Goal: Information Seeking & Learning: Learn about a topic

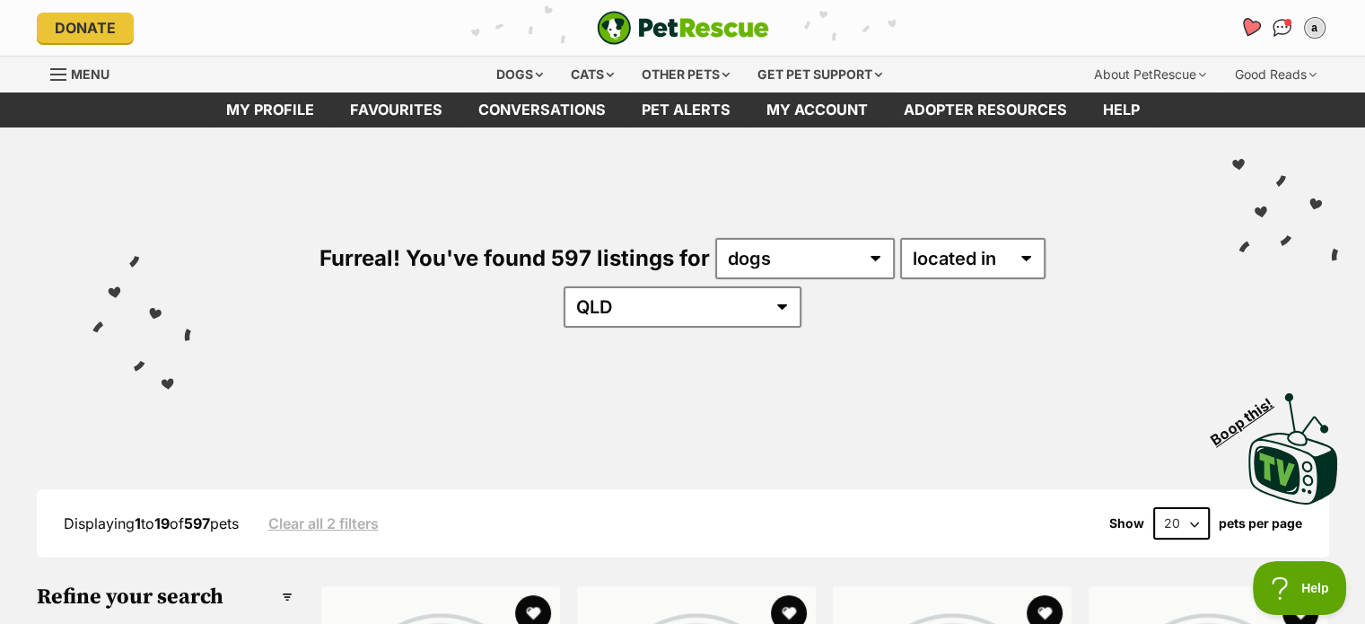
click at [1256, 35] on icon "Favourites" at bounding box center [1250, 27] width 24 height 23
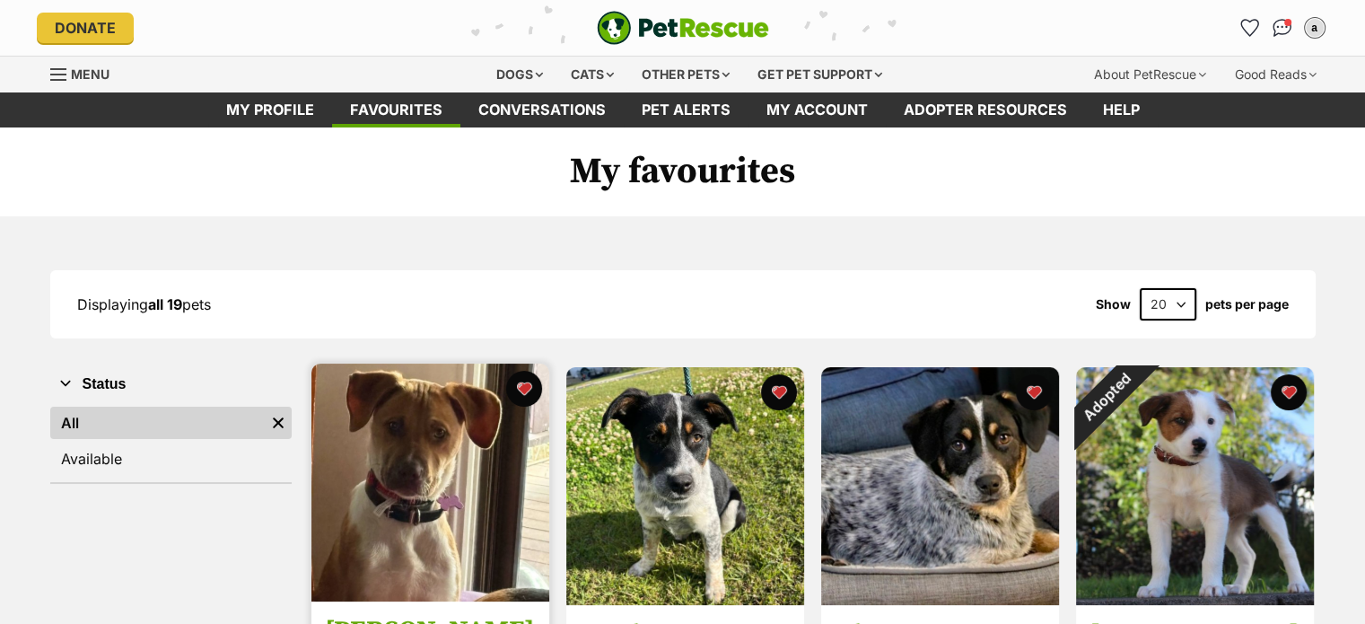
click at [434, 469] on img at bounding box center [430, 483] width 238 height 238
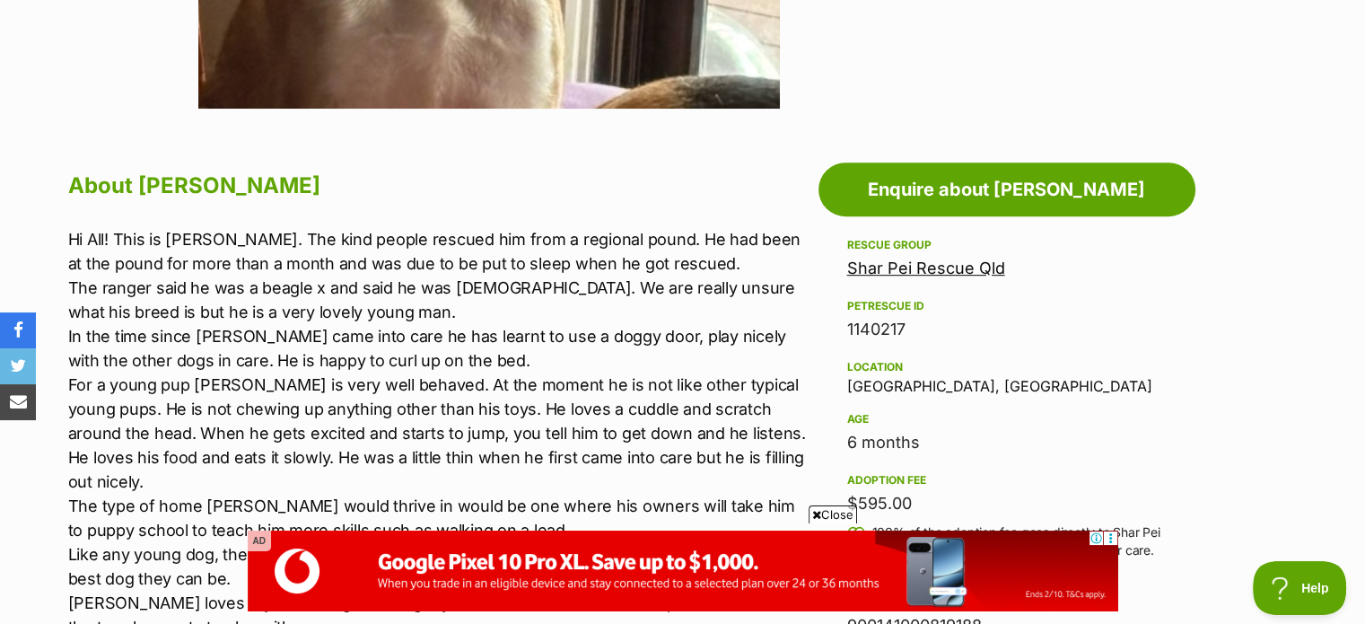
click at [844, 518] on span "Close" at bounding box center [833, 514] width 48 height 18
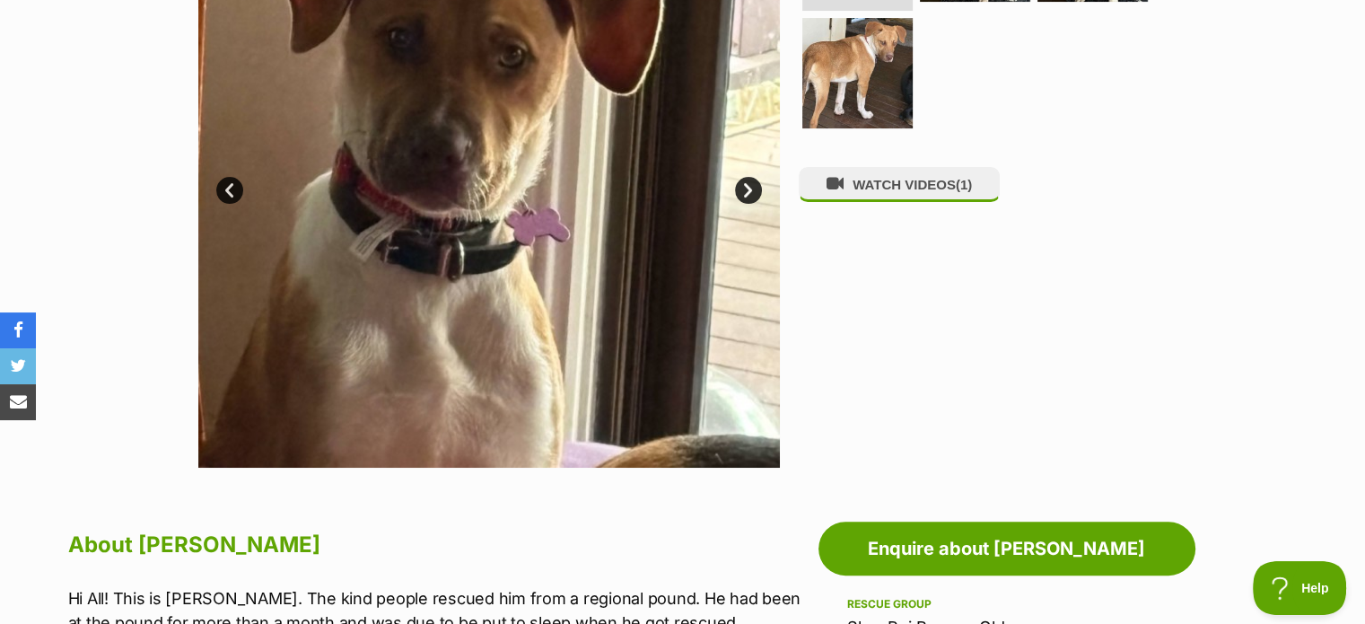
scroll to position [308, 0]
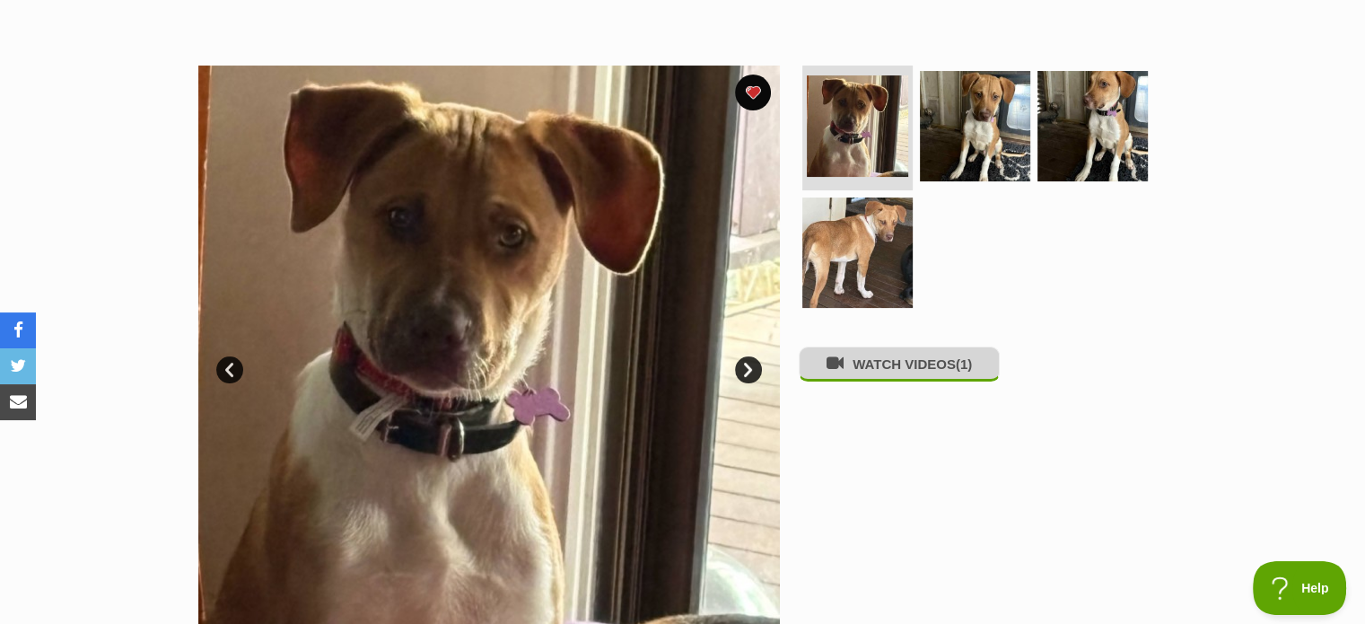
click at [912, 377] on button "WATCH VIDEOS (1)" at bounding box center [899, 364] width 201 height 35
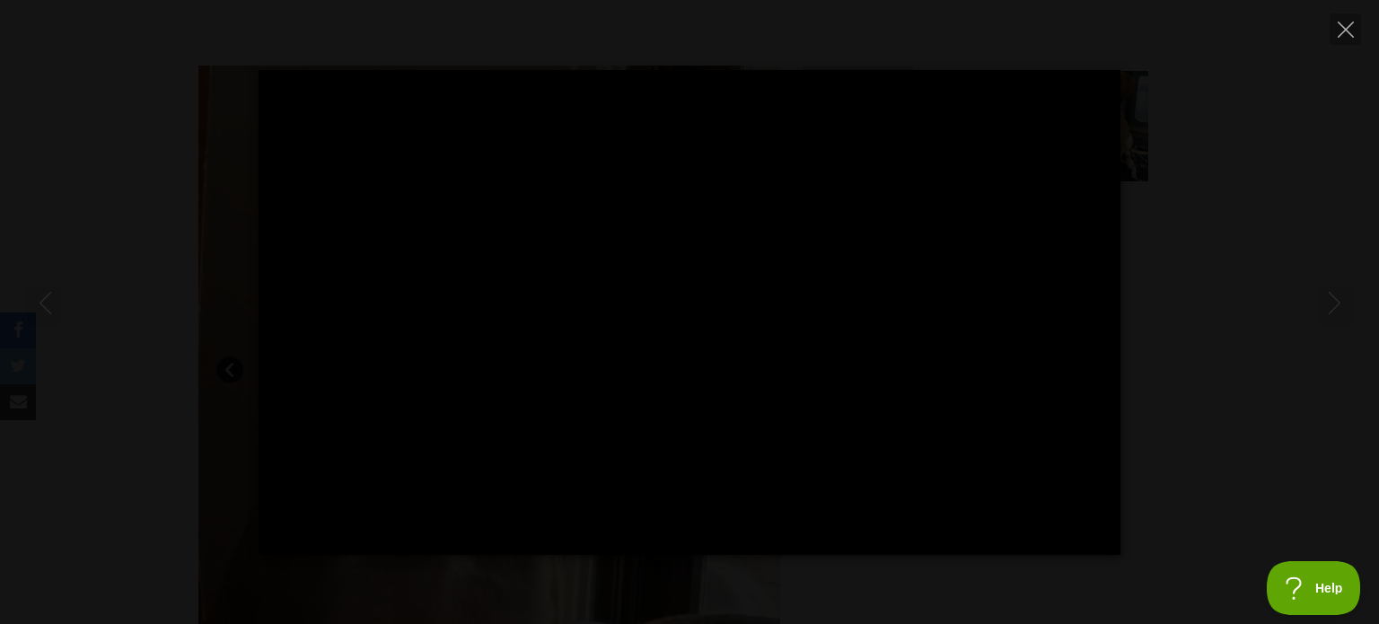
type input "100"
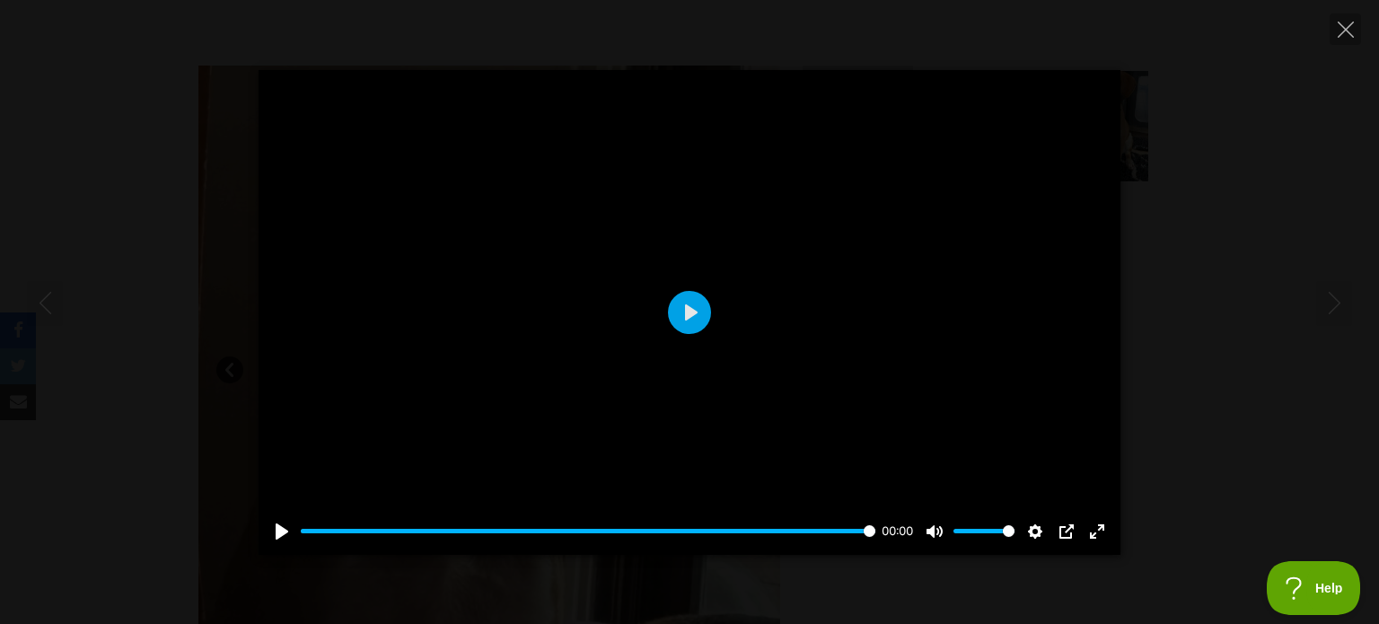
click at [1163, 398] on div "Pause Play % buffered 00:00 00:00 Unmute Mute Disable captions Enable captions …" at bounding box center [689, 312] width 1379 height 485
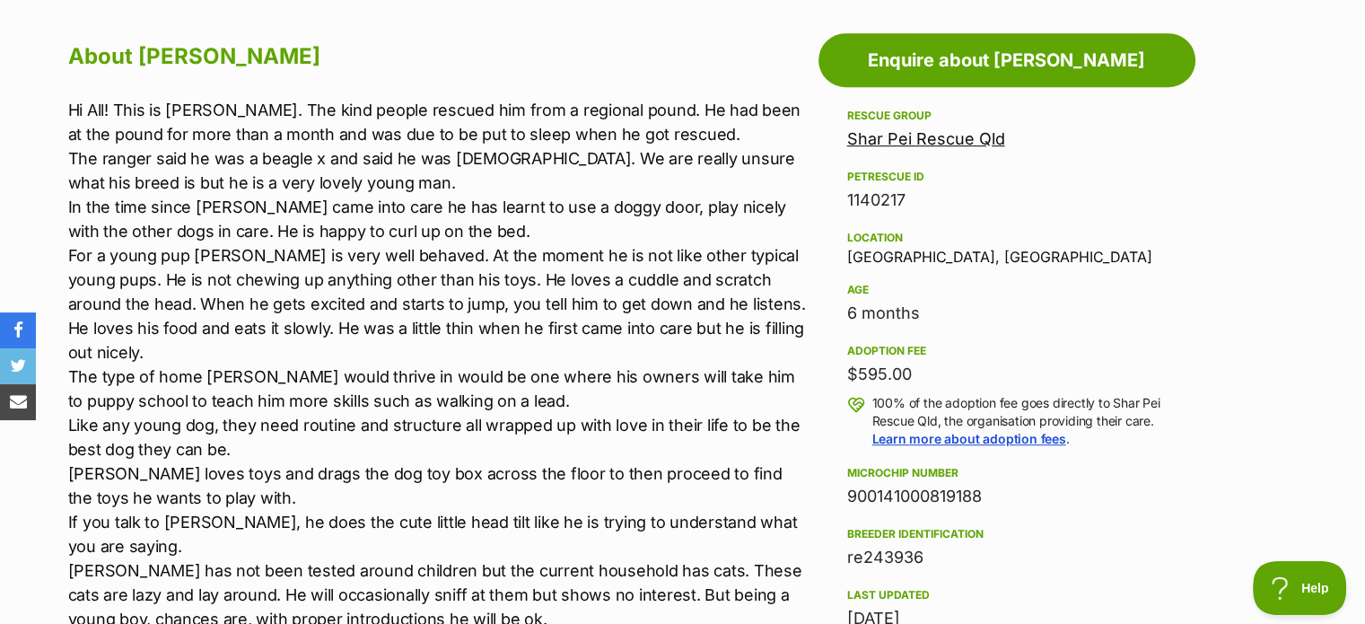
scroll to position [1026, 0]
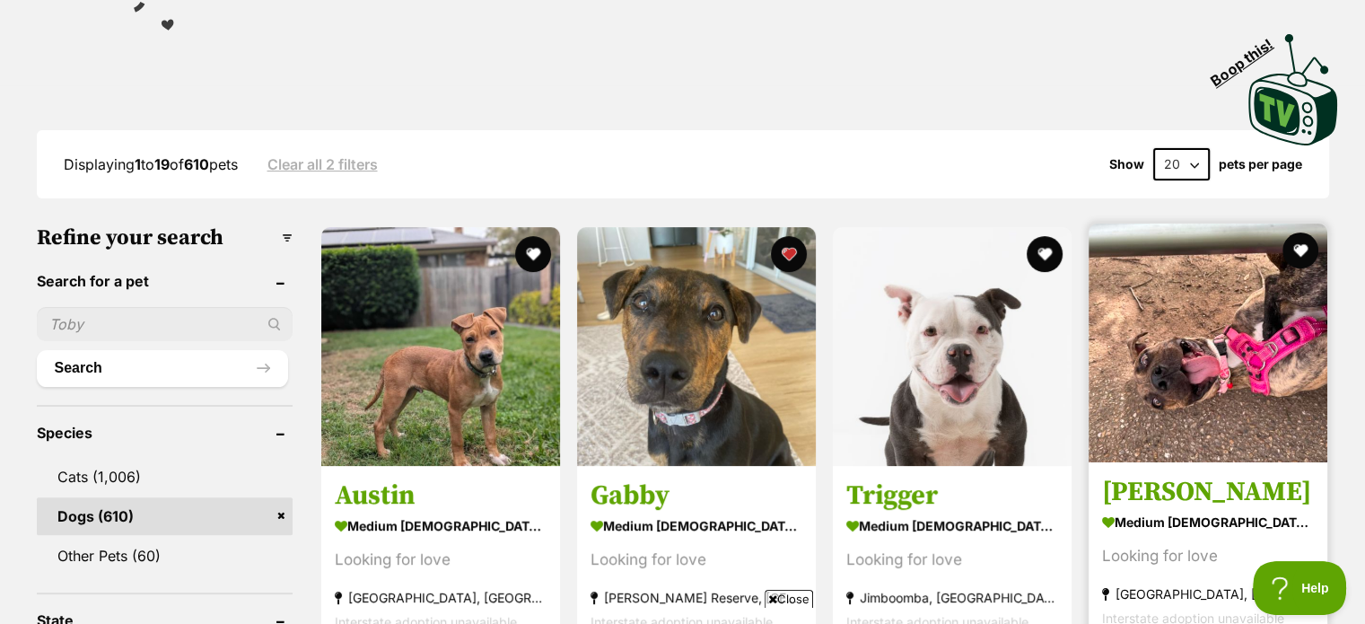
click at [1185, 298] on img at bounding box center [1208, 343] width 239 height 239
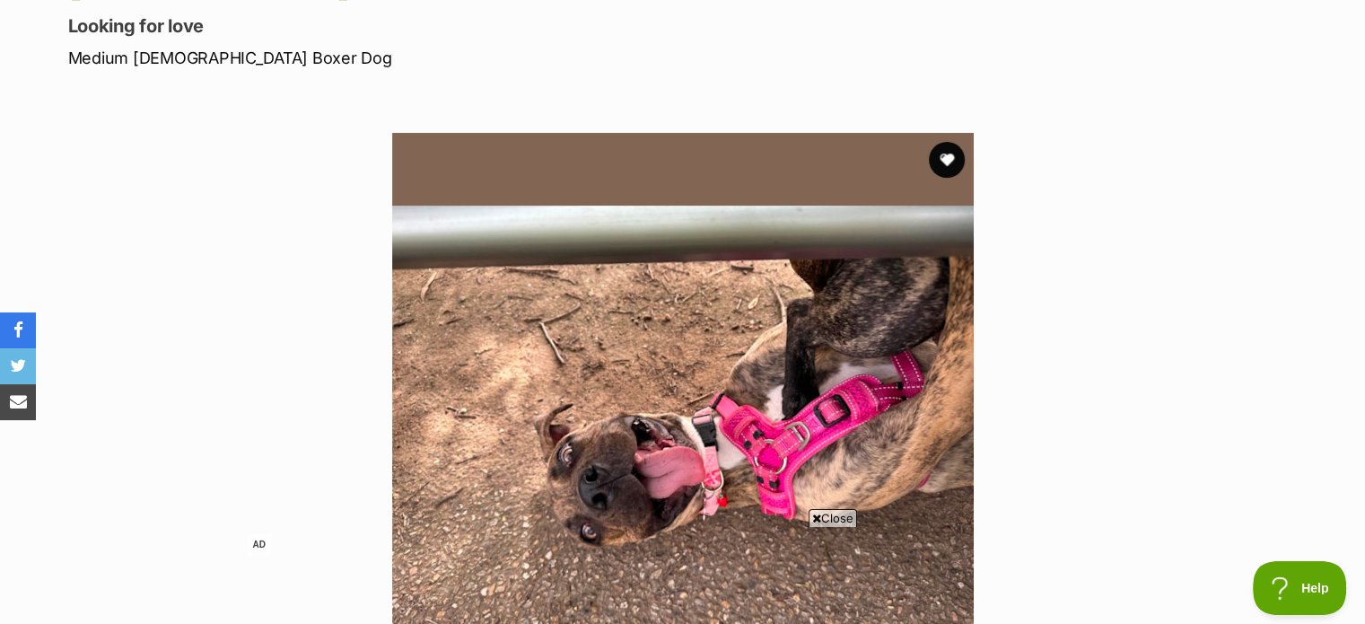
scroll to position [449, 0]
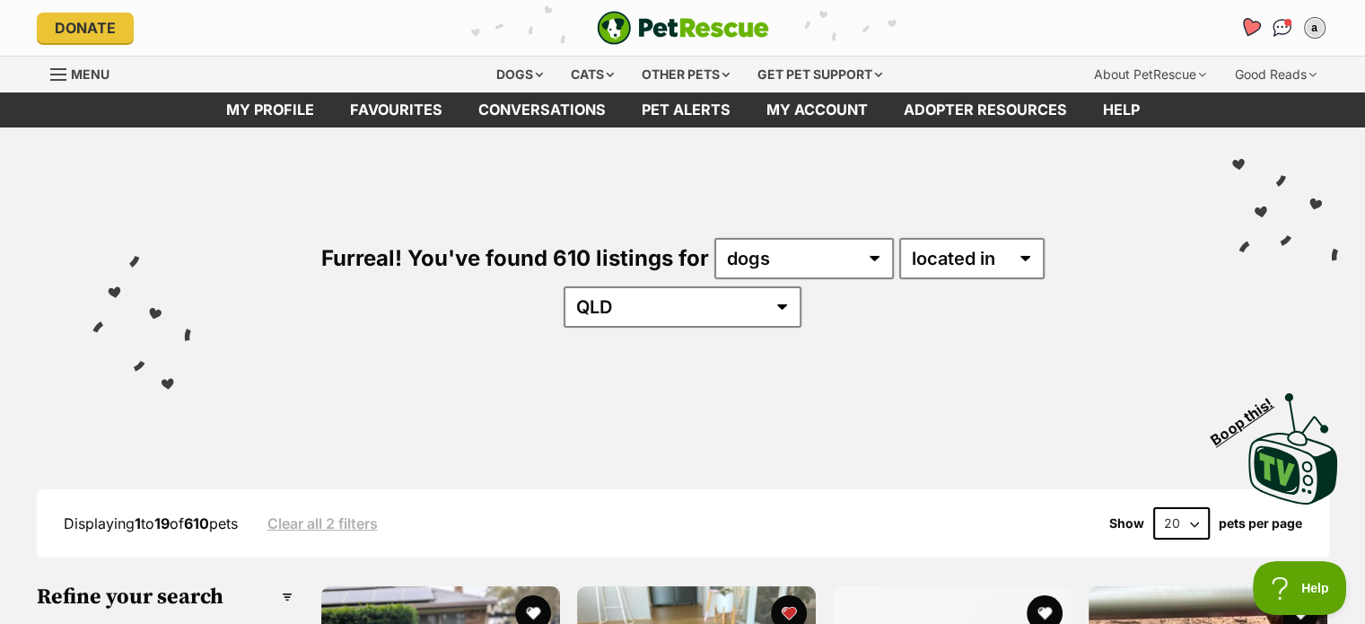
click at [1250, 29] on icon "Favourites" at bounding box center [1250, 27] width 22 height 21
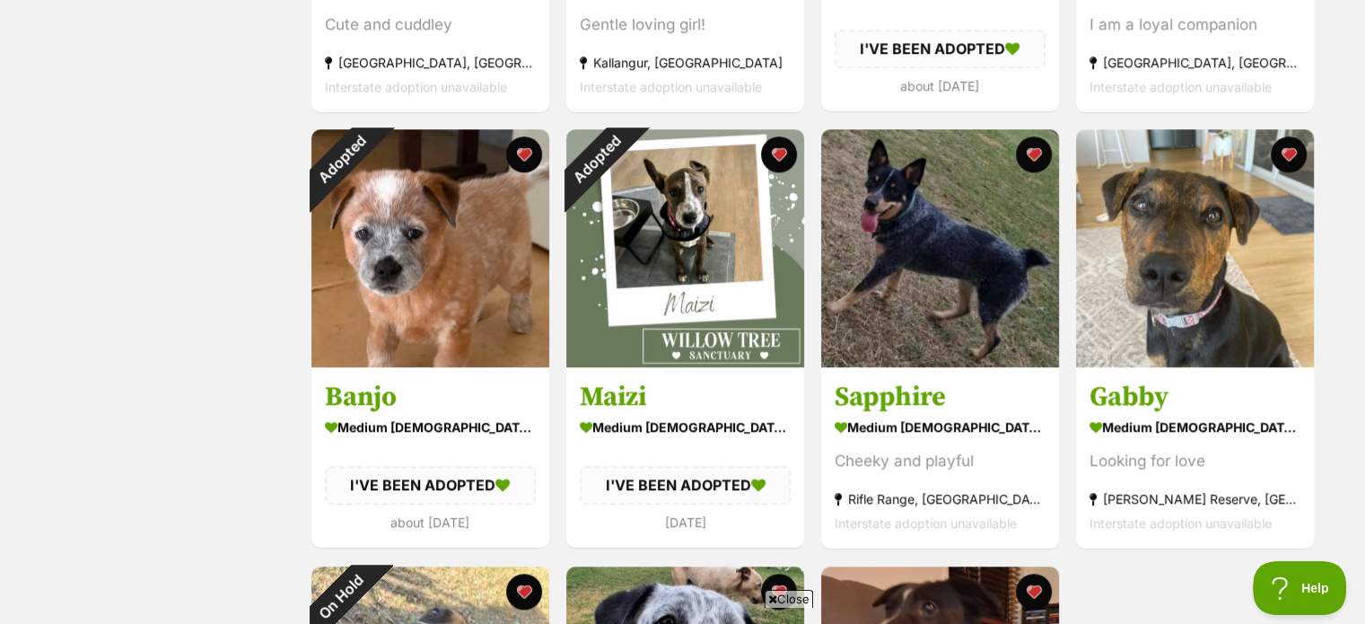
scroll to position [1632, 0]
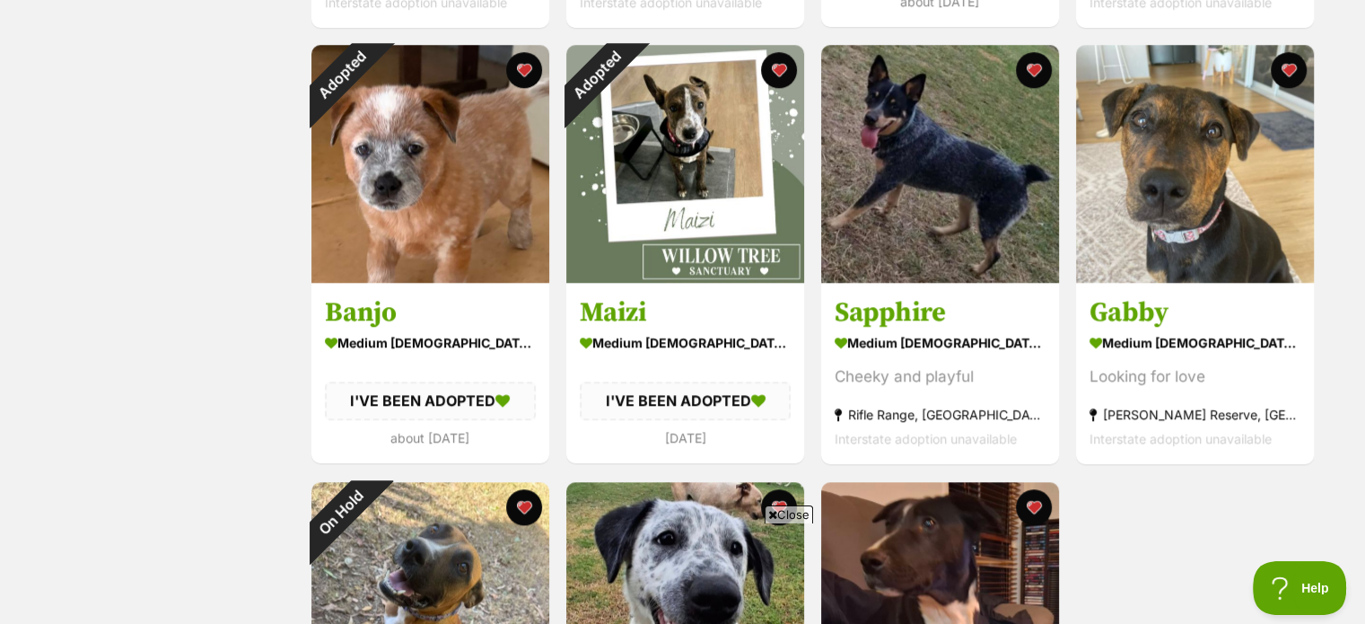
click at [1364, 319] on html "Skip to main content Log in to favourite this pet Log in Or sign up Search PetR…" at bounding box center [682, 187] width 1365 height 3638
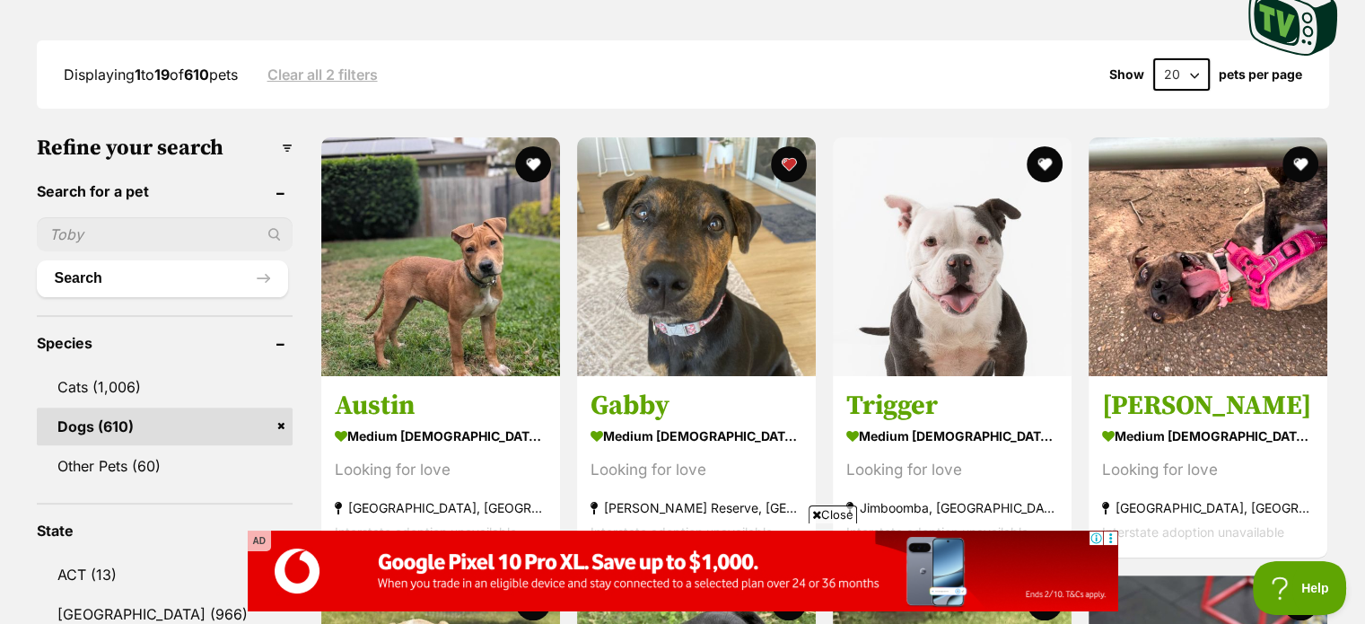
scroll to position [808, 0]
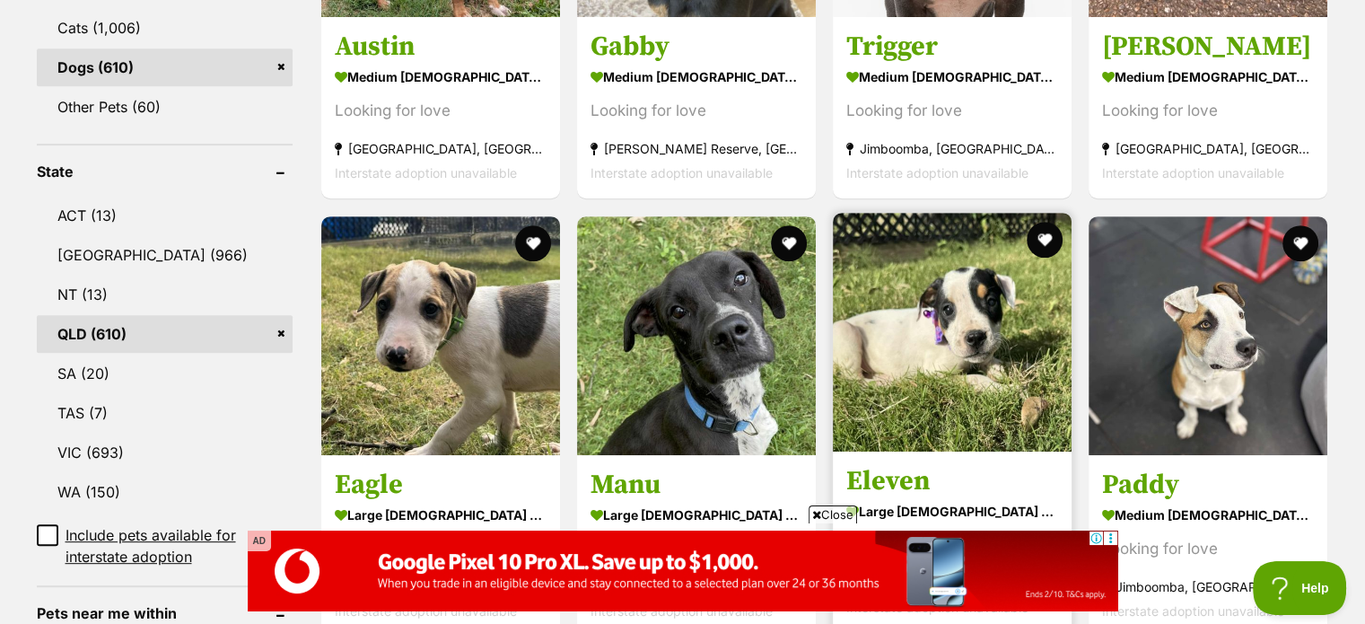
click at [983, 354] on img at bounding box center [952, 332] width 239 height 239
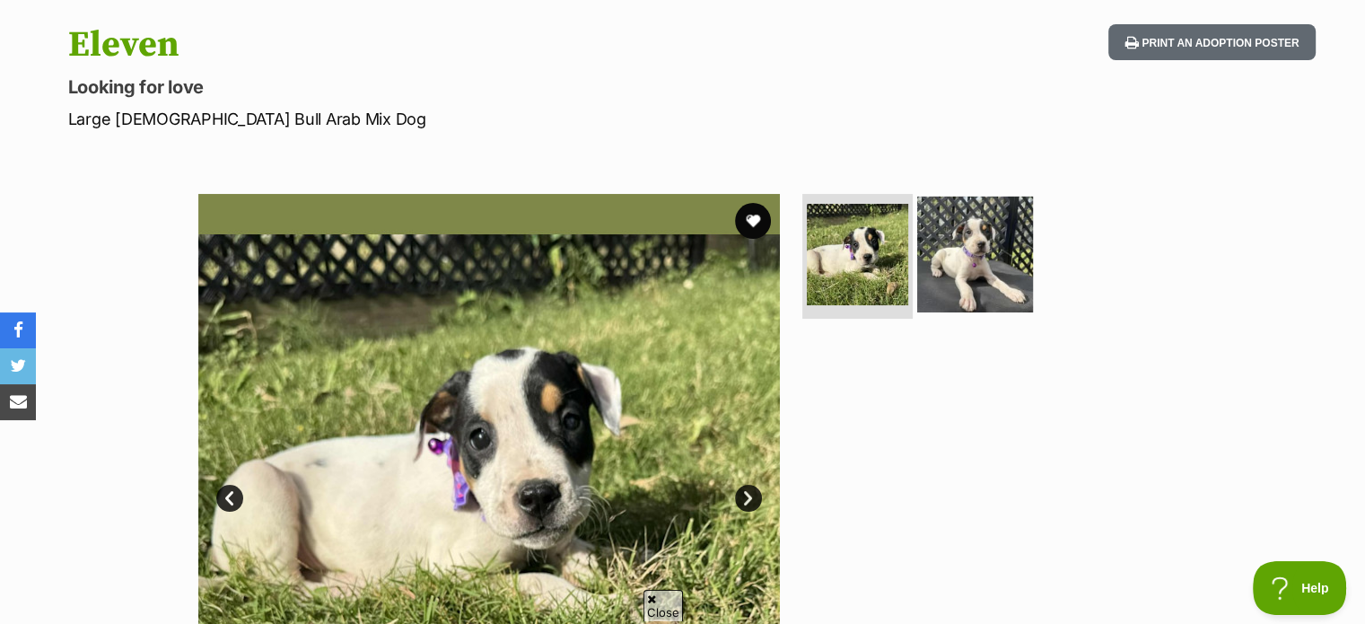
click at [1001, 272] on img at bounding box center [975, 254] width 116 height 116
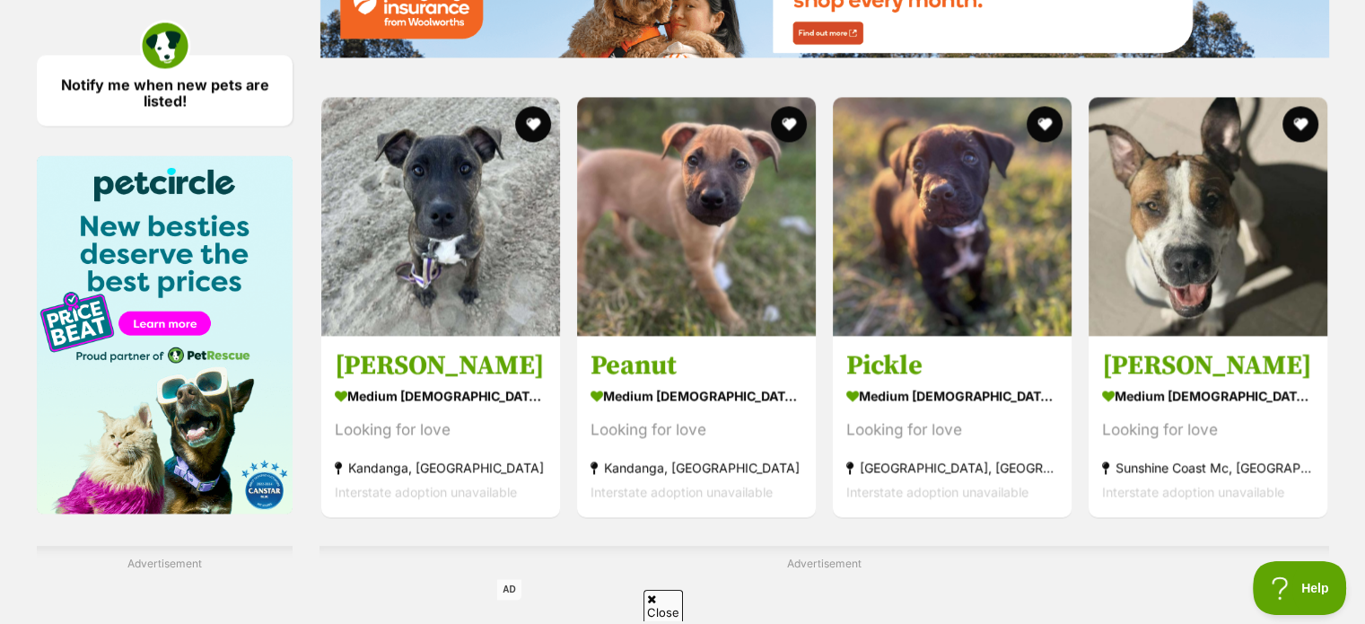
scroll to position [2503, 0]
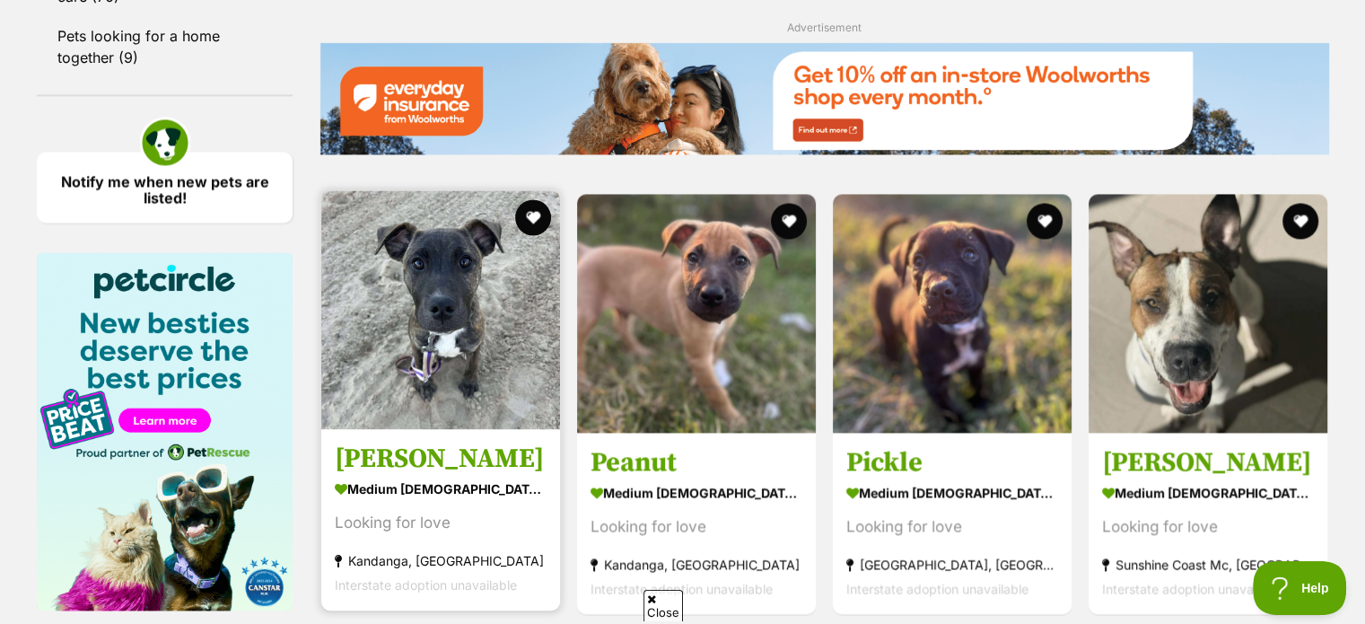
click at [428, 281] on img at bounding box center [440, 309] width 239 height 239
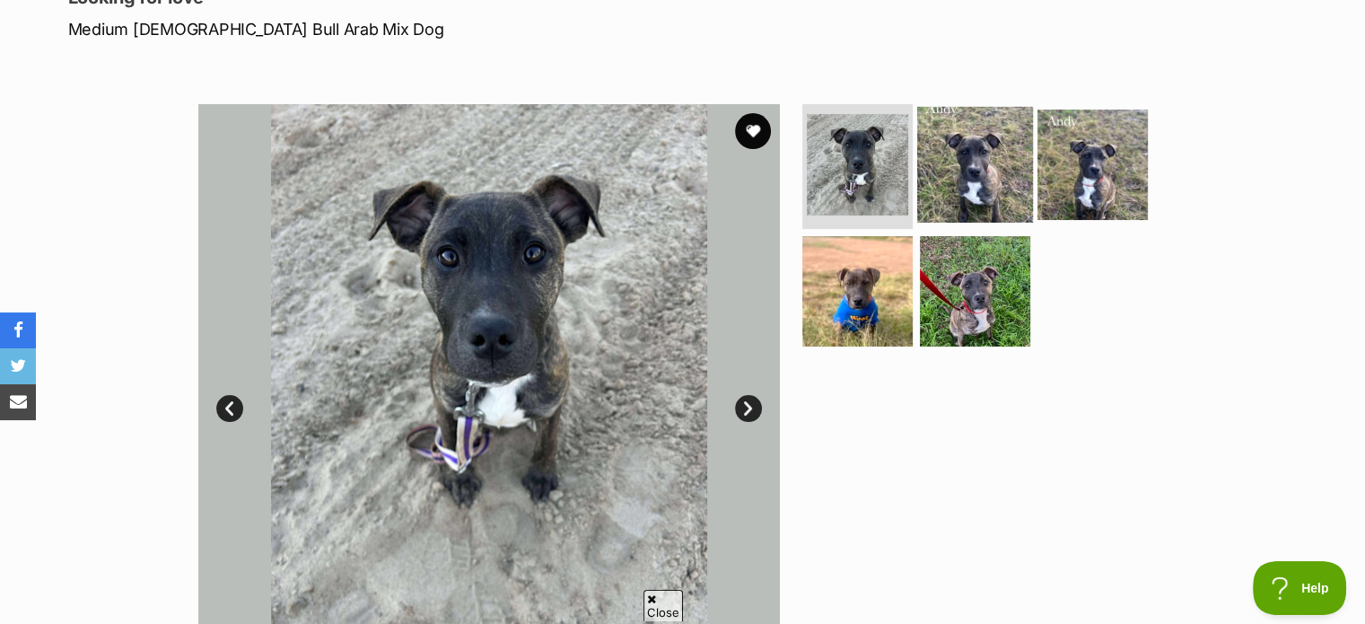
click at [986, 184] on img at bounding box center [975, 164] width 116 height 116
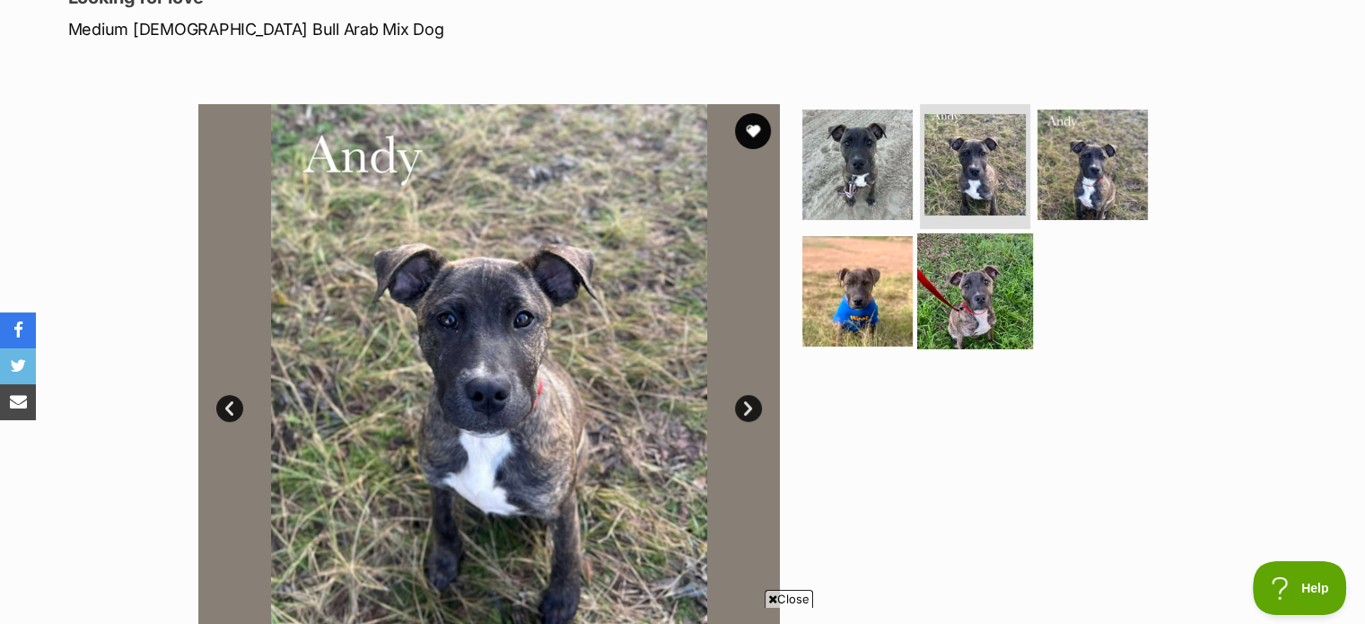
click at [1004, 291] on img at bounding box center [975, 291] width 116 height 116
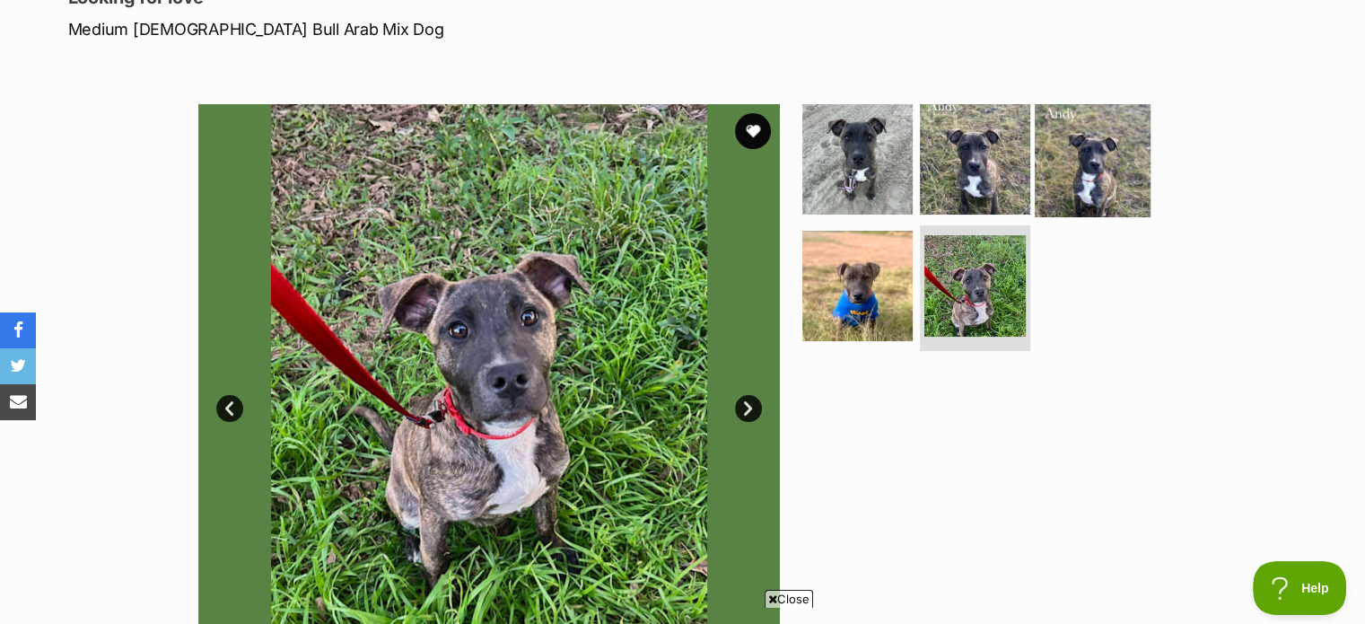
click at [1072, 193] on img at bounding box center [1093, 159] width 116 height 116
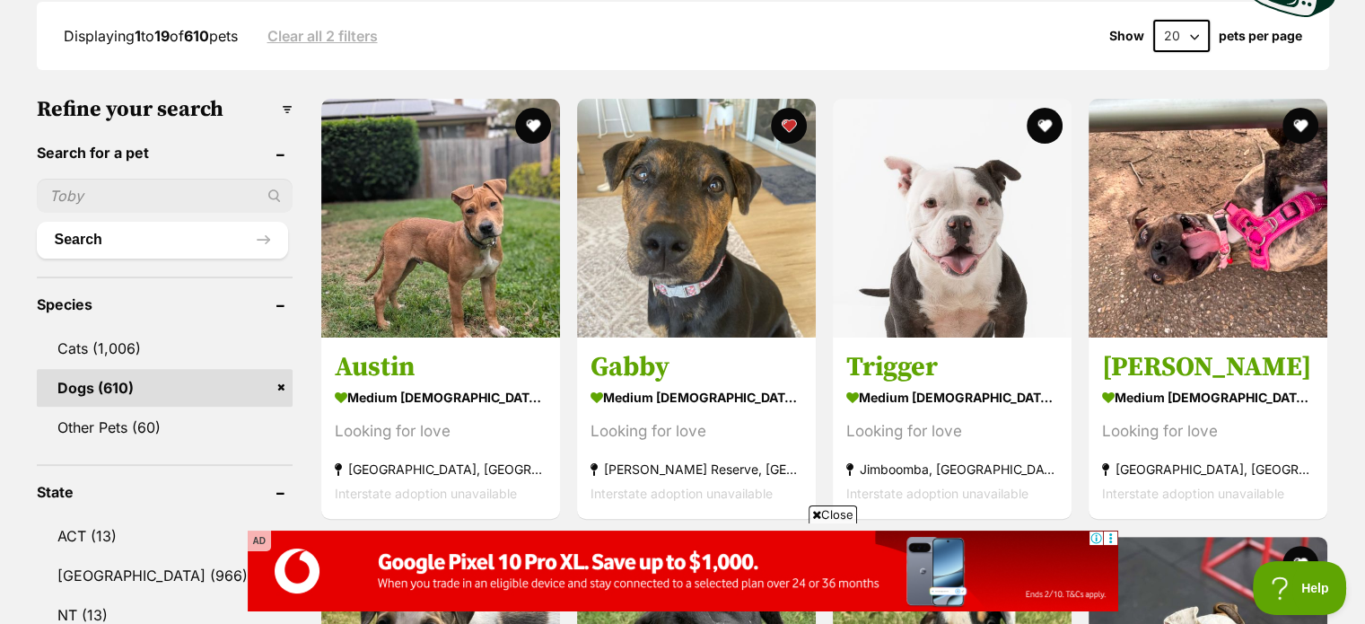
scroll to position [348, 0]
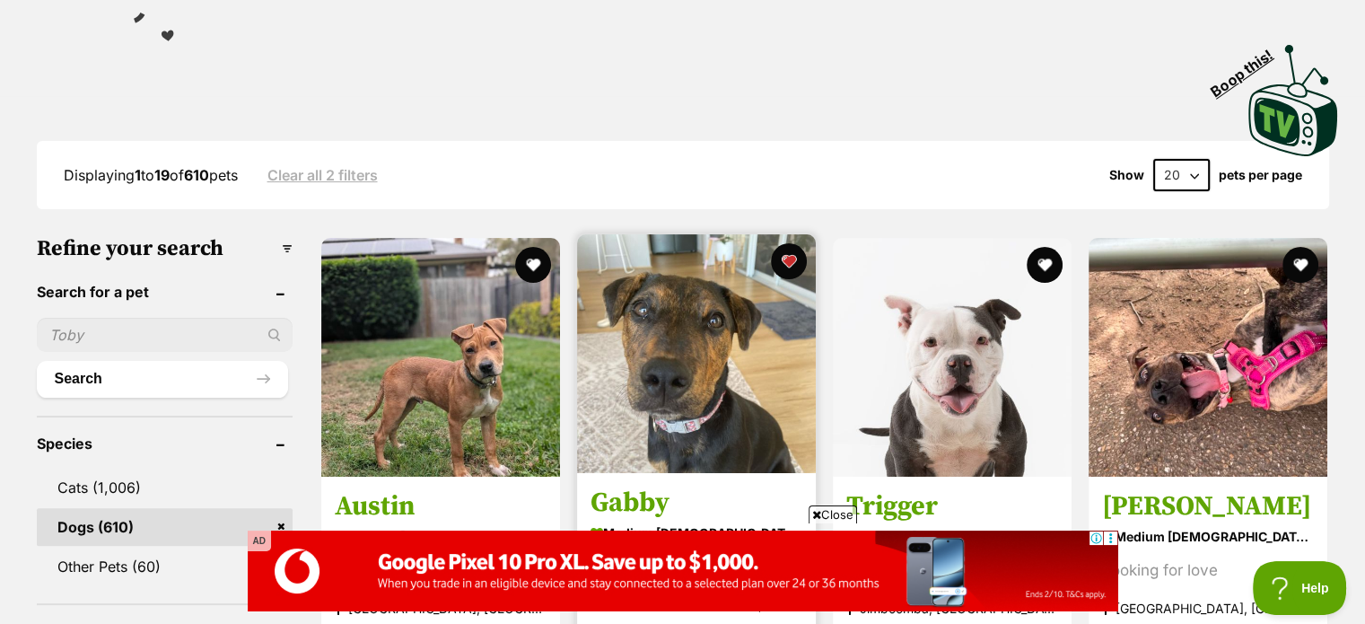
click at [654, 336] on img at bounding box center [696, 353] width 239 height 239
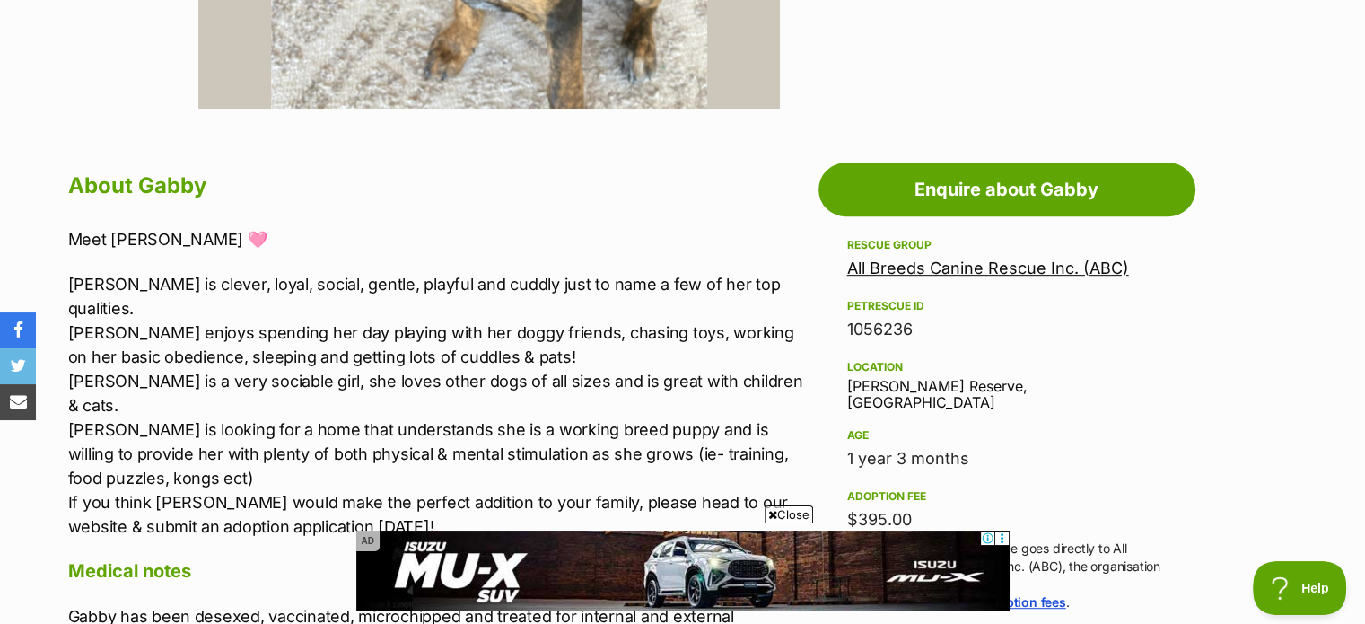
scroll to position [308, 0]
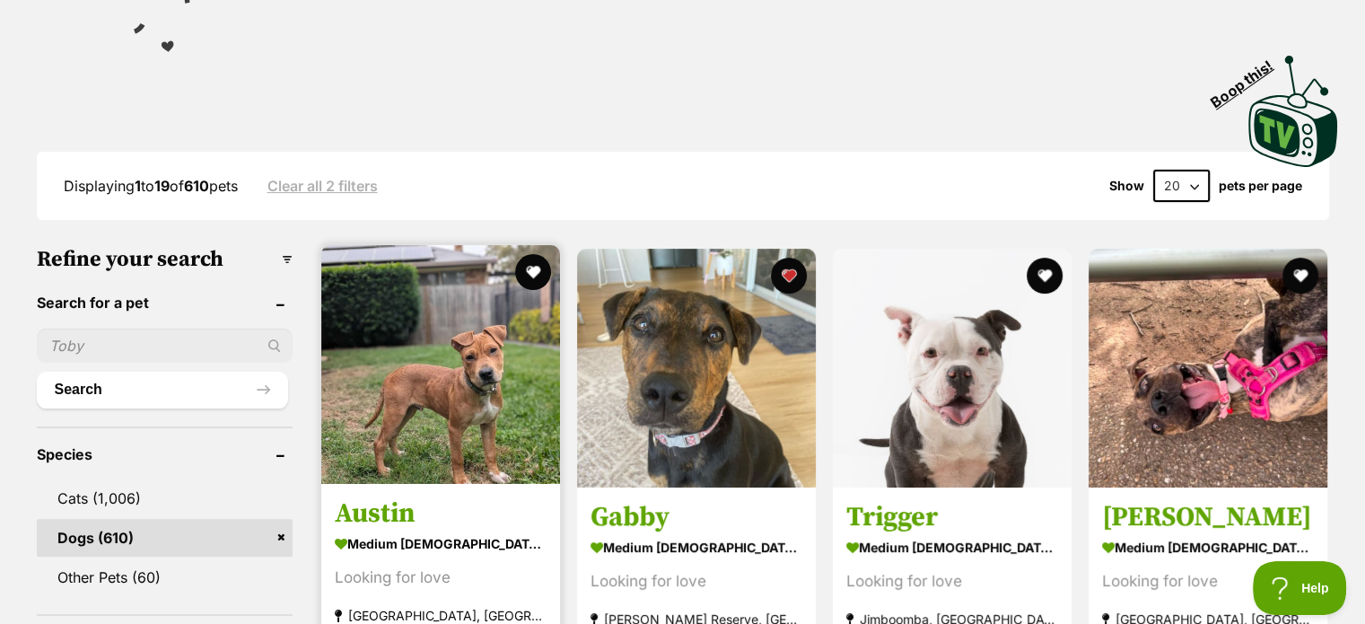
click at [456, 347] on img at bounding box center [440, 364] width 239 height 239
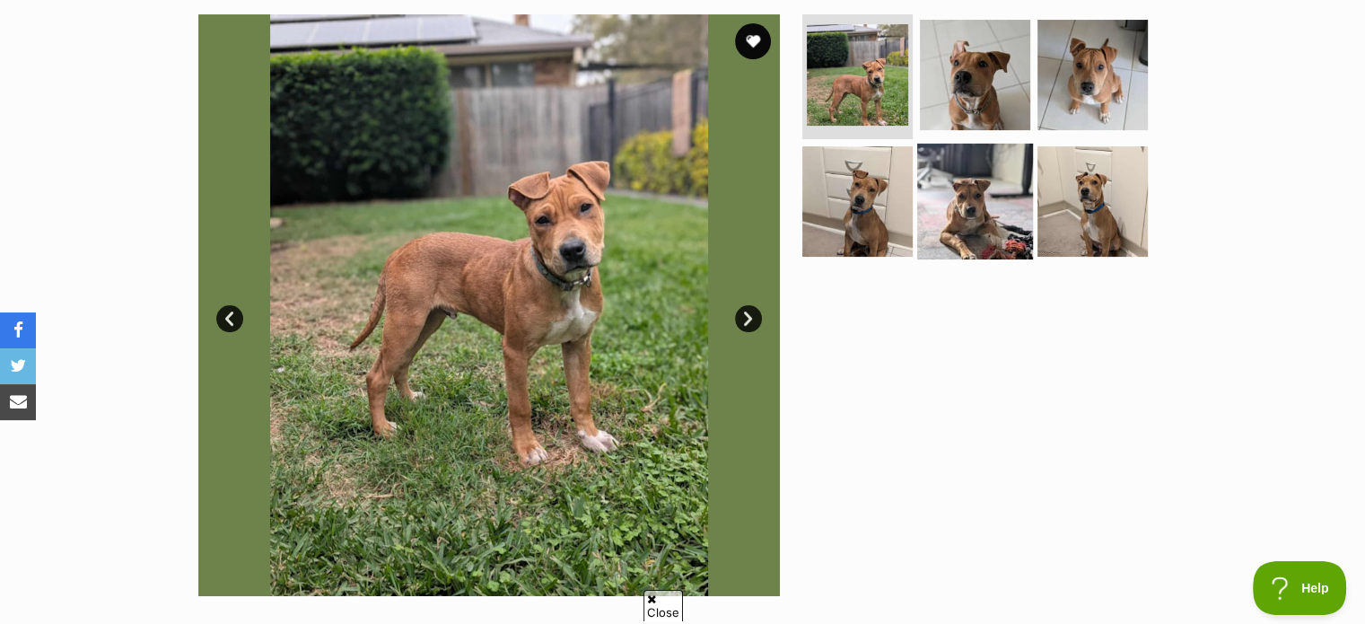
click at [980, 182] on img at bounding box center [975, 202] width 116 height 116
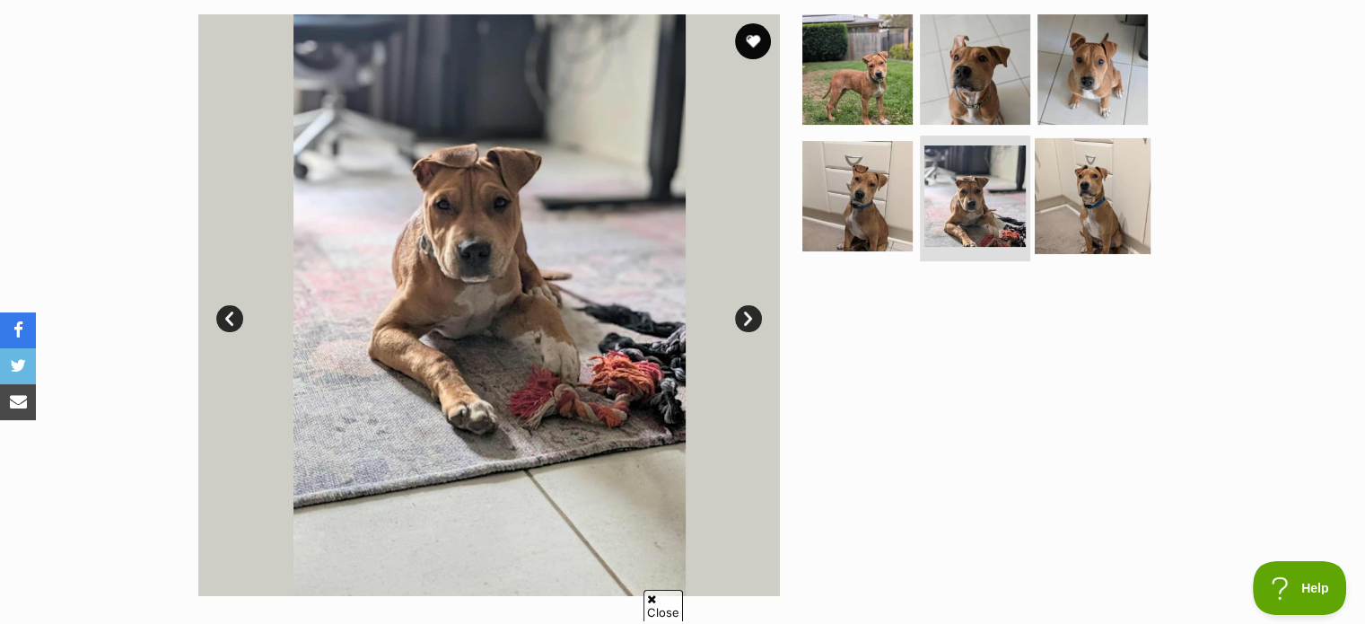
click at [1119, 197] on img at bounding box center [1093, 196] width 116 height 116
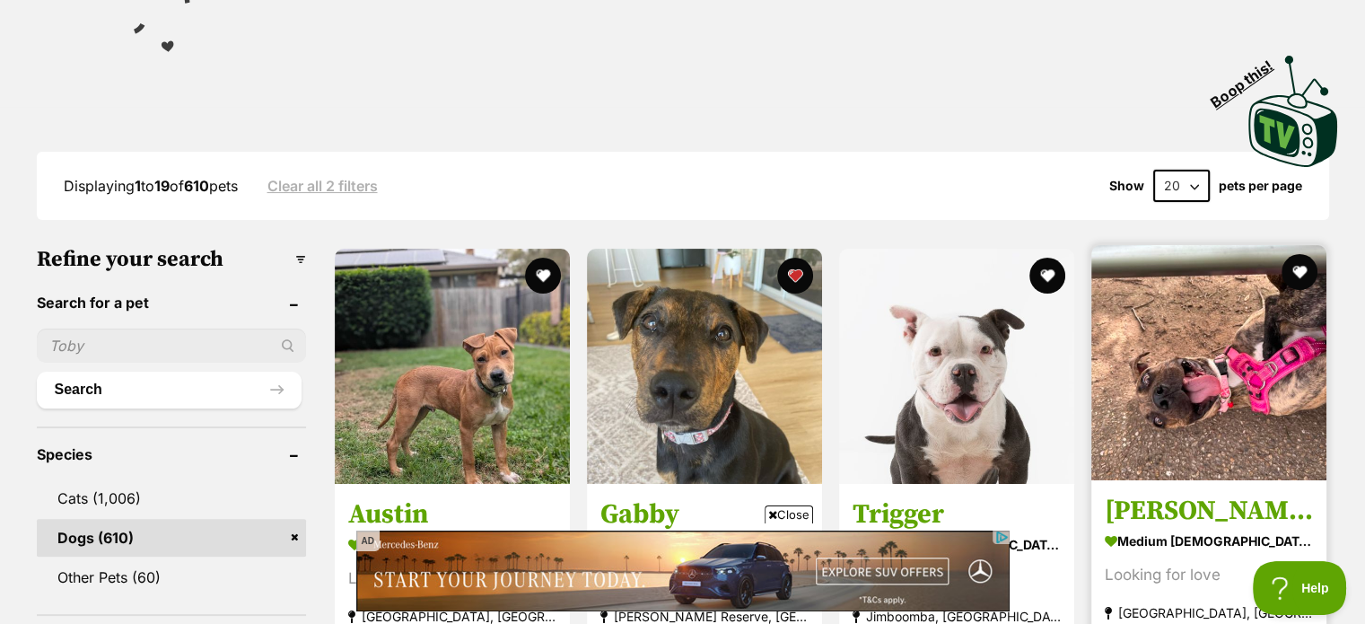
click at [1249, 322] on img at bounding box center [1209, 362] width 235 height 235
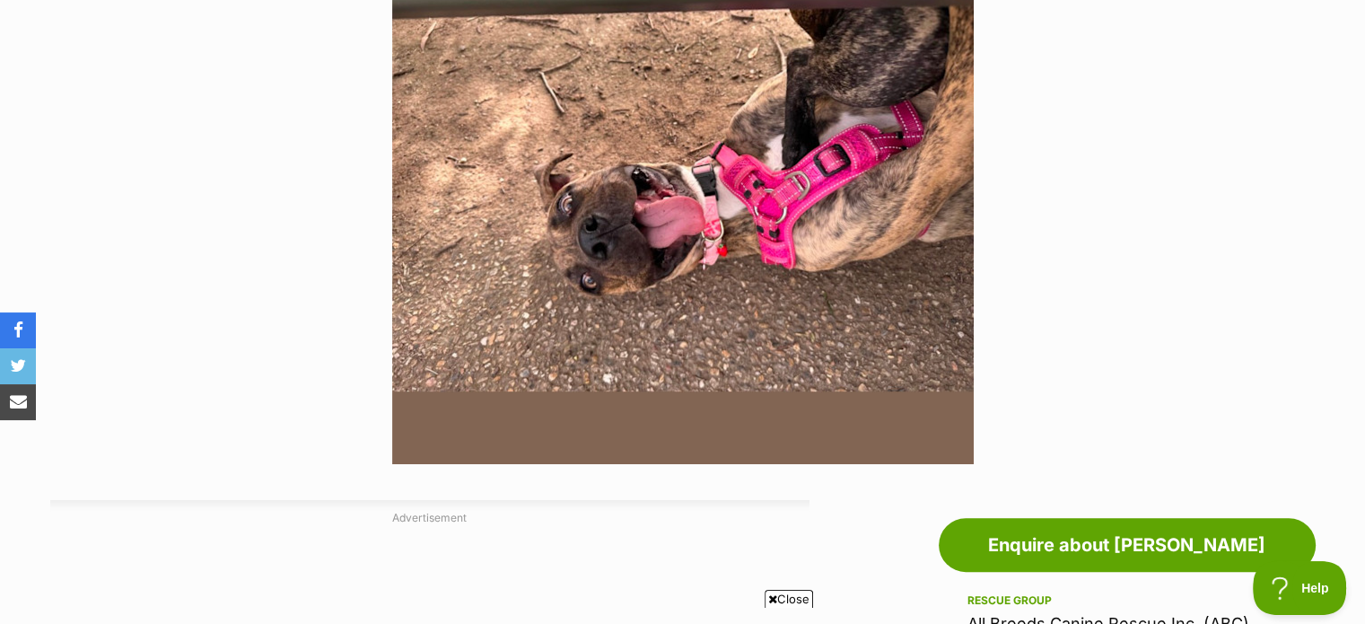
scroll to position [449, 0]
